Goal: Information Seeking & Learning: Understand process/instructions

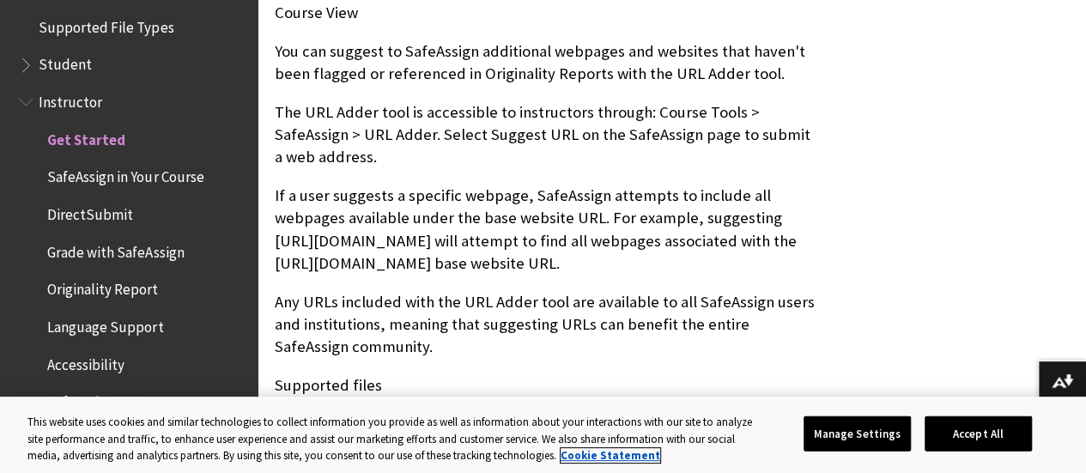
scroll to position [1650, 0]
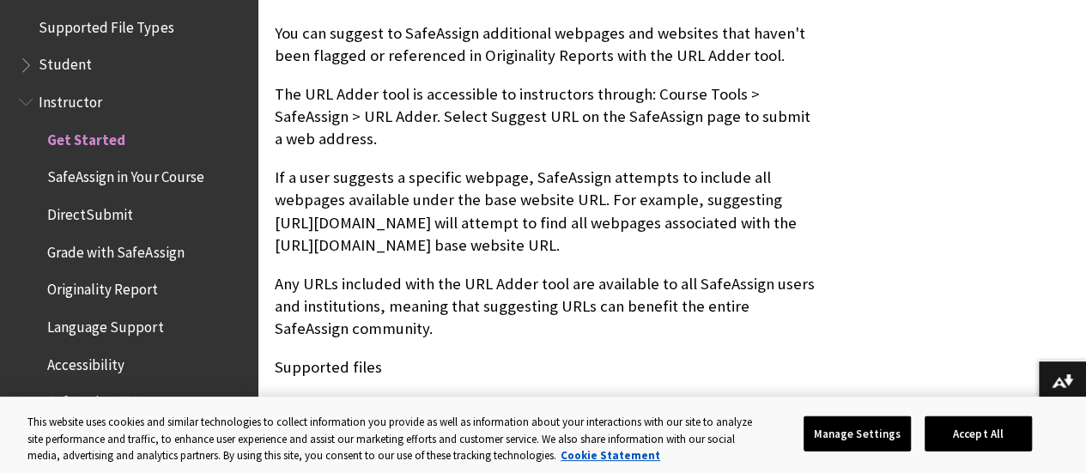
click at [106, 286] on span "Originality Report" at bounding box center [102, 287] width 111 height 23
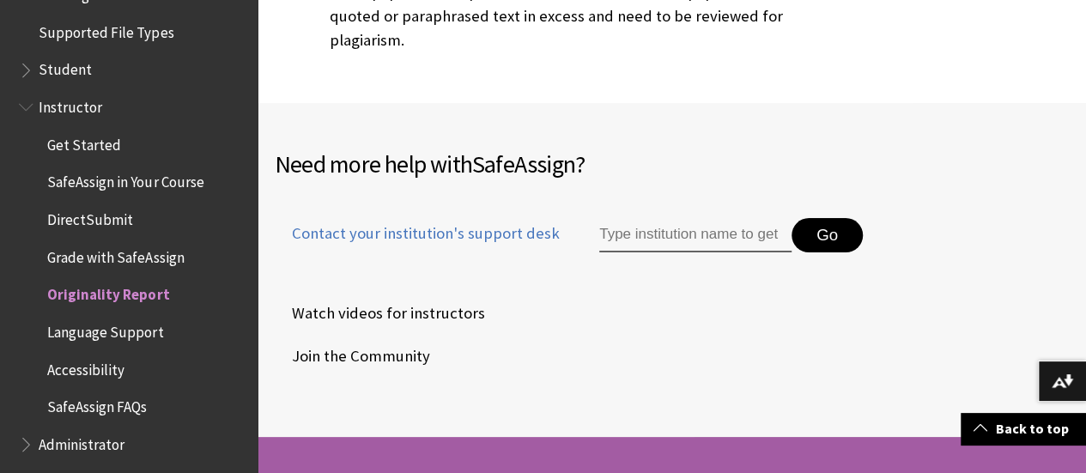
scroll to position [2192, 0]
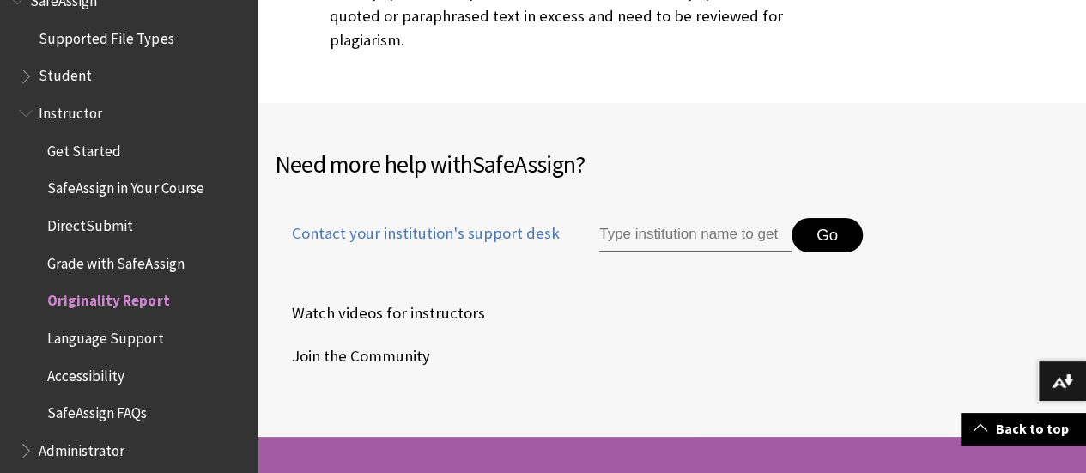
click at [122, 270] on span "Grade with SafeAssign" at bounding box center [115, 260] width 137 height 23
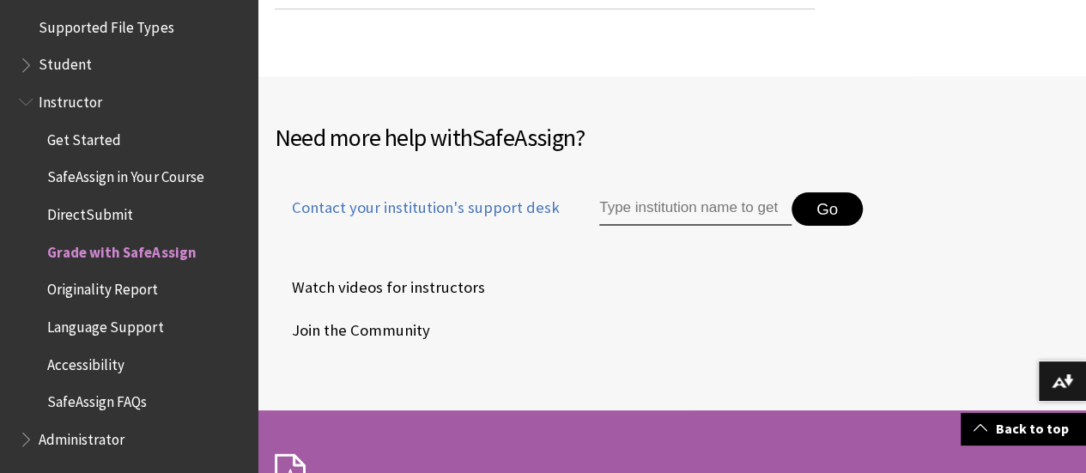
scroll to position [3433, 0]
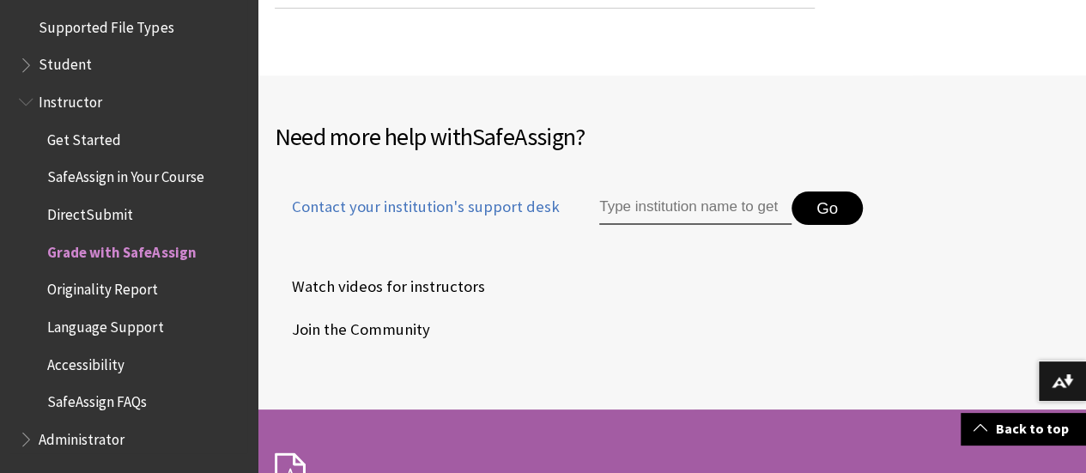
click at [118, 284] on span "Originality Report" at bounding box center [102, 287] width 111 height 23
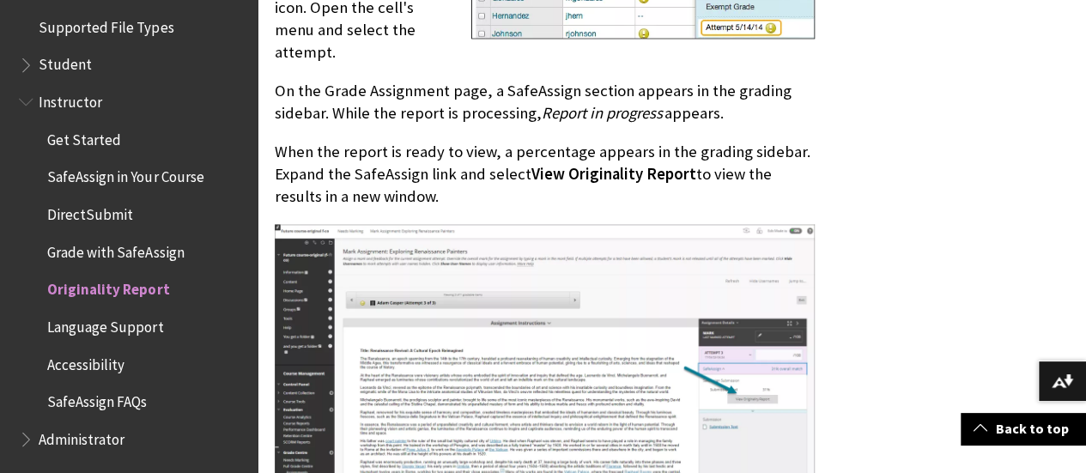
scroll to position [1127, 0]
click at [596, 163] on span "View Originality Report" at bounding box center [613, 173] width 165 height 20
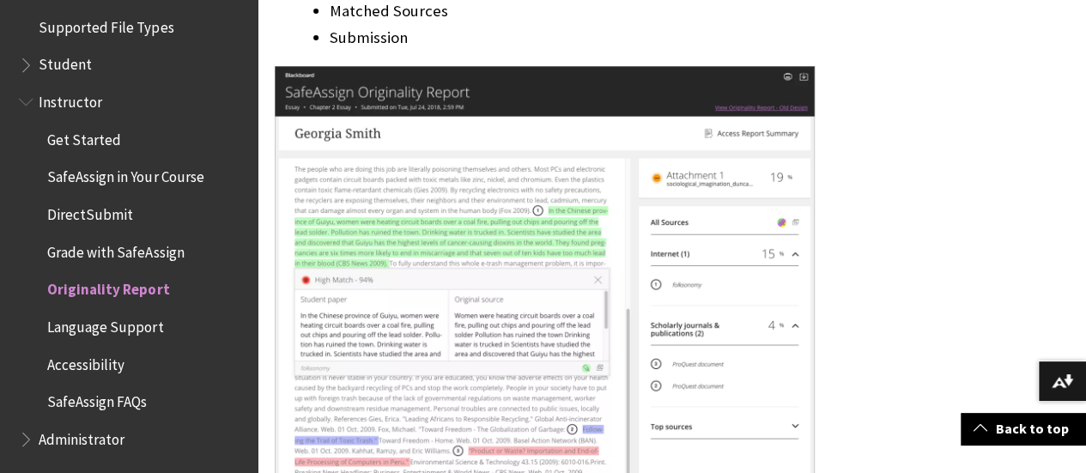
scroll to position [3394, 0]
